Goal: Task Accomplishment & Management: Manage account settings

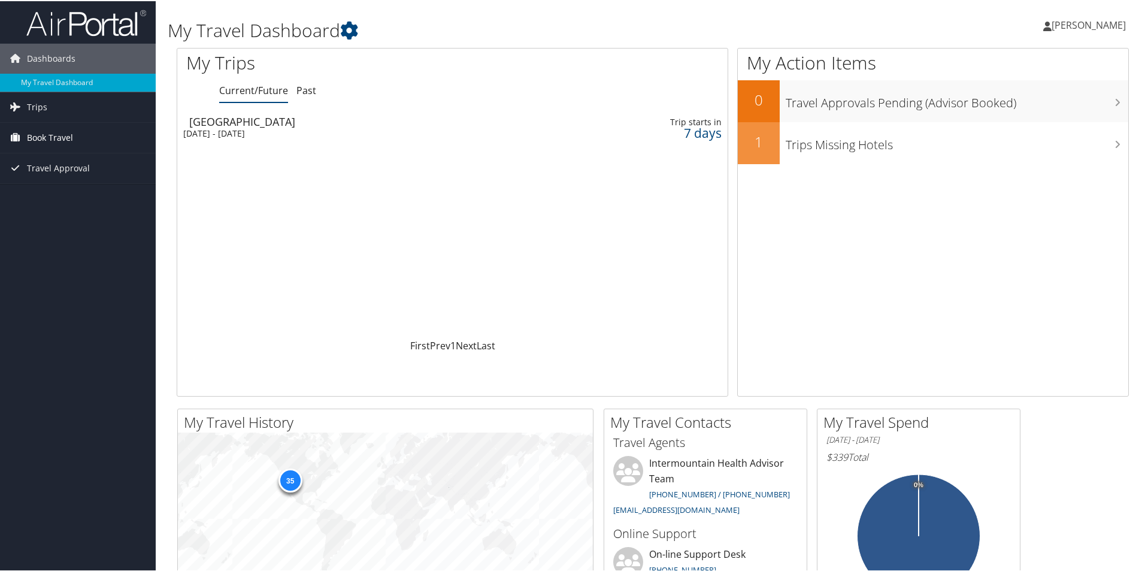
click at [69, 131] on span "Book Travel" at bounding box center [50, 137] width 46 height 30
click at [89, 202] on link "Book/Manage Online Trips" at bounding box center [78, 196] width 156 height 18
click at [210, 129] on div "Wed 15 Oct 2025 - Fri 17 Oct 2025" at bounding box center [353, 132] width 341 height 11
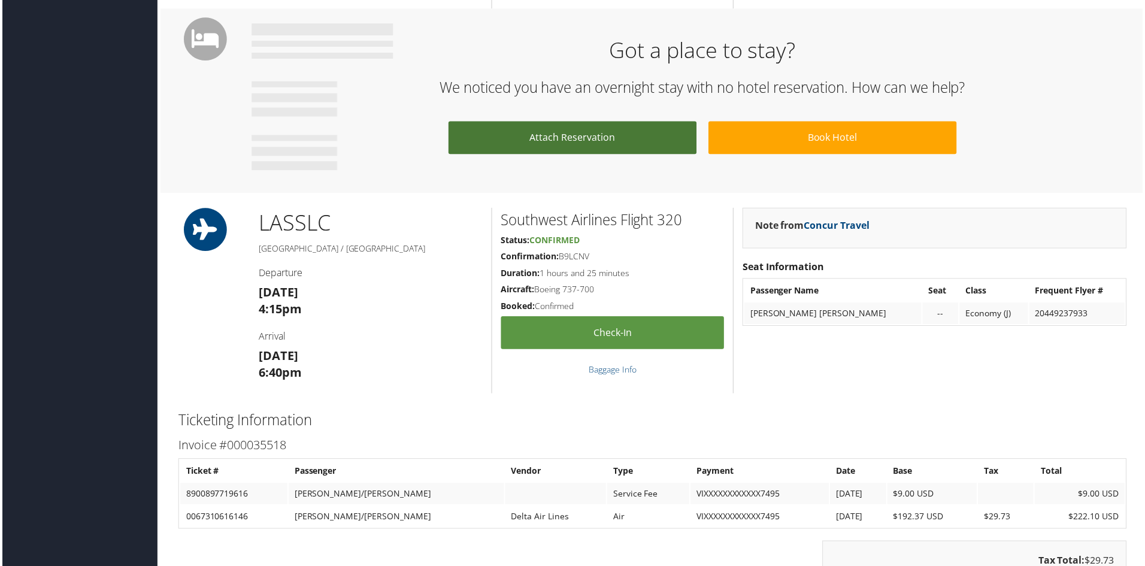
scroll to position [718, 0]
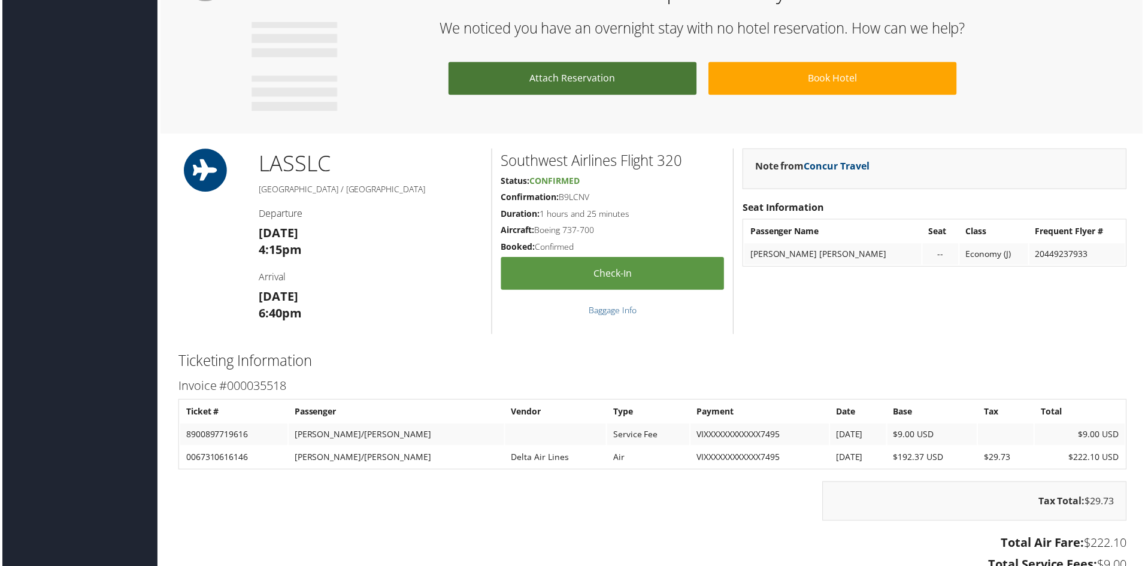
click at [625, 74] on link "Attach Reservation" at bounding box center [572, 78] width 249 height 33
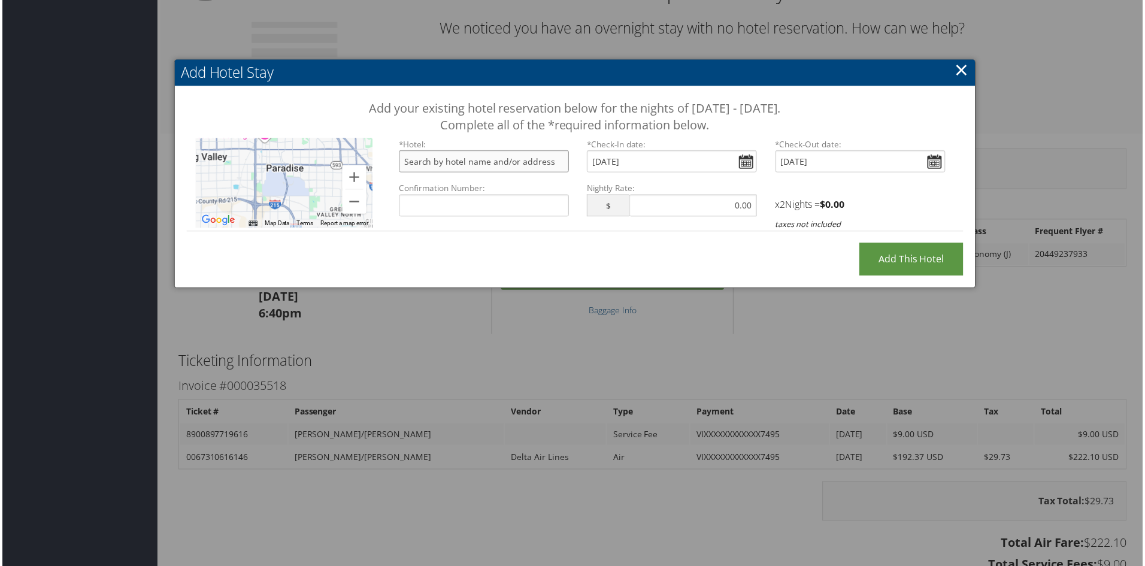
click at [489, 163] on input "text" at bounding box center [483, 162] width 171 height 22
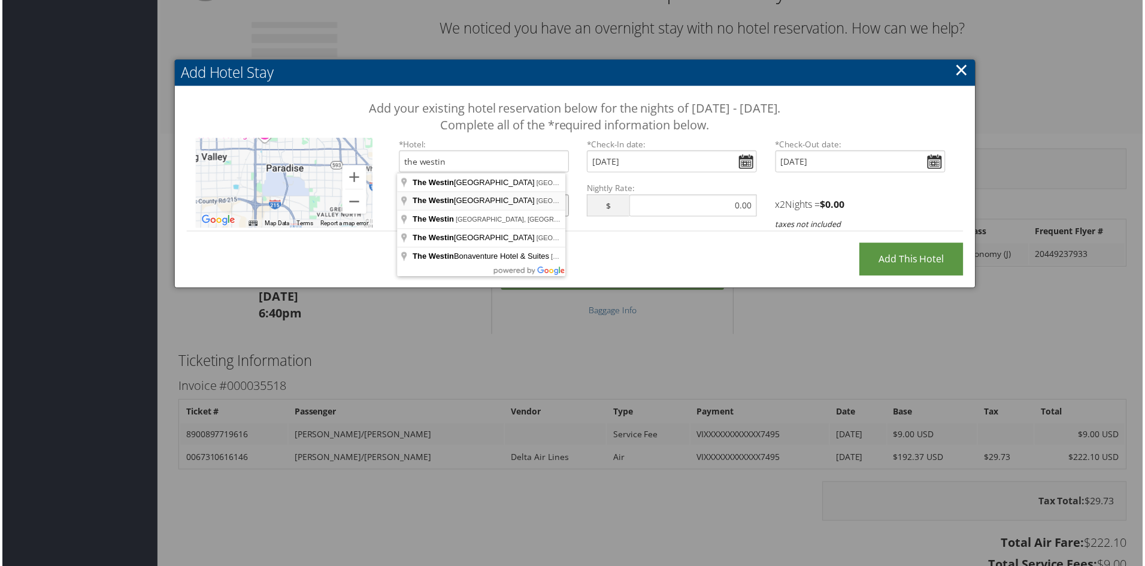
type input "The Westin Lake Las Vegas Resort & Spa, Montelago Boulevard, Henderson, NV, USA"
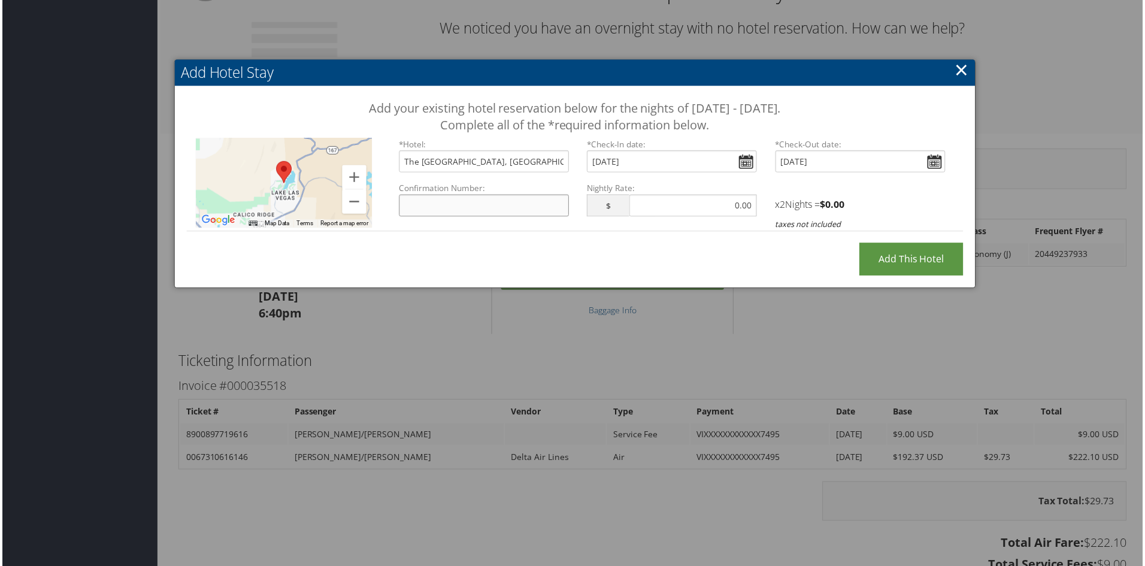
click at [442, 208] on input "Confirmation Number:" at bounding box center [483, 206] width 171 height 22
click at [877, 259] on input "Add this Hotel" at bounding box center [912, 260] width 104 height 33
type input "Processing..."
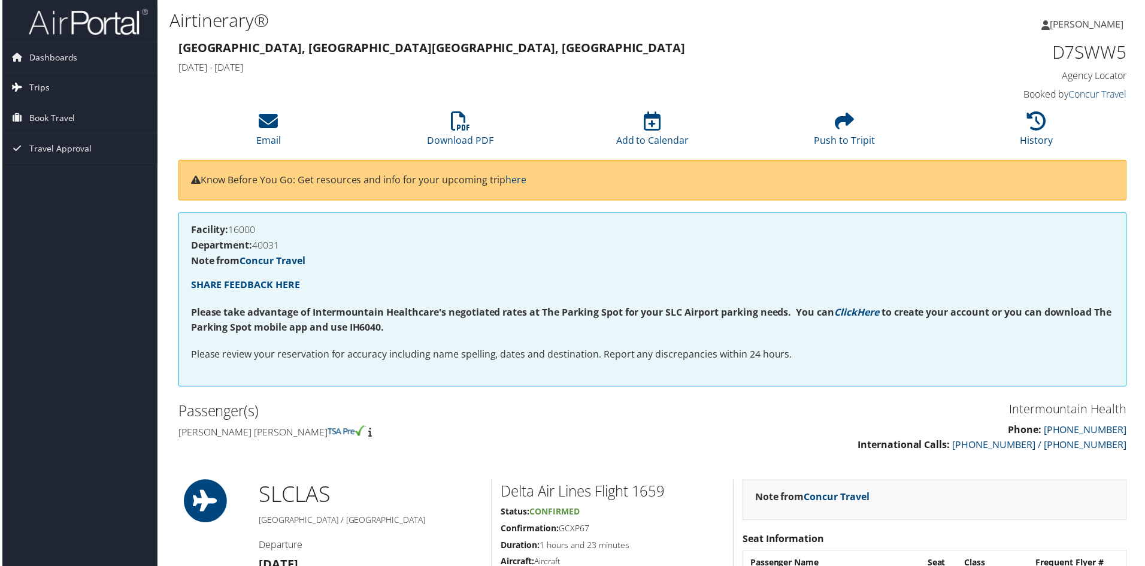
click at [46, 82] on link "Trips" at bounding box center [78, 88] width 156 height 30
click at [54, 117] on link "Current/Future Trips" at bounding box center [78, 112] width 156 height 18
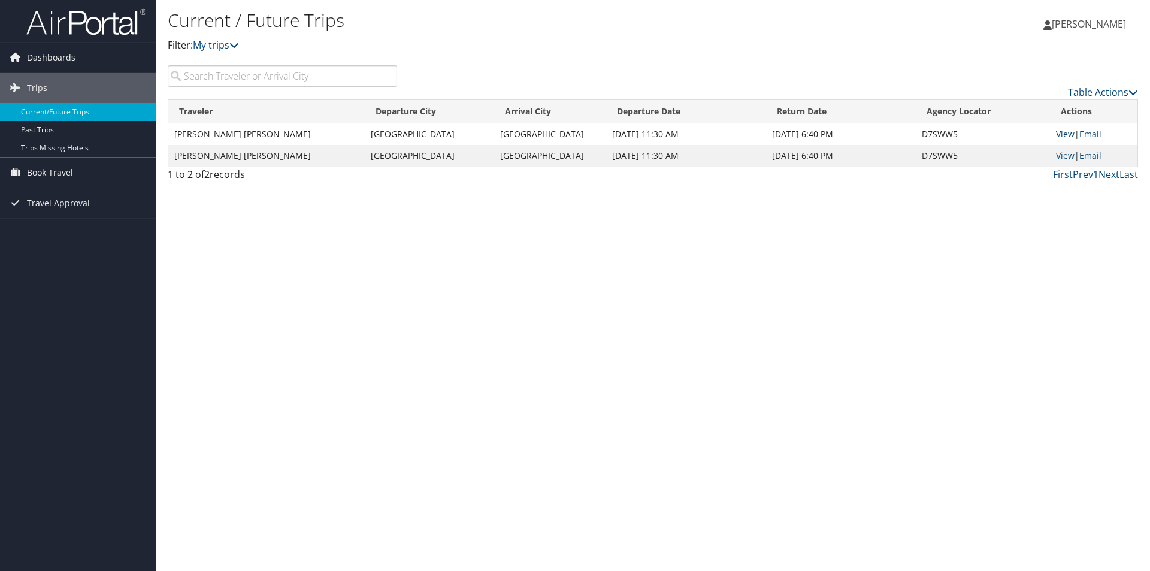
click at [1072, 137] on link "View" at bounding box center [1065, 133] width 19 height 11
click at [53, 173] on span "Book Travel" at bounding box center [50, 172] width 46 height 30
click at [95, 239] on link "Book/Manage Online Trips" at bounding box center [78, 232] width 156 height 18
